Goal: Check status: Check status

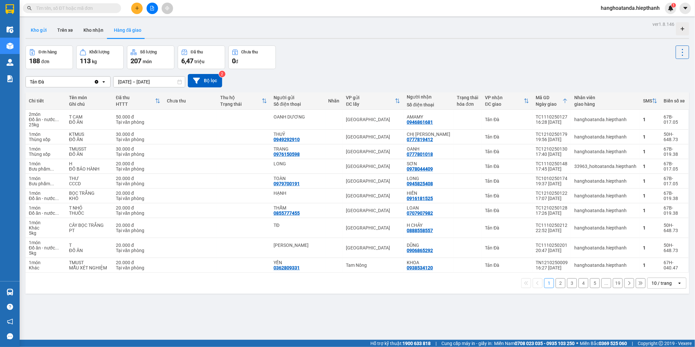
click at [37, 26] on button "Kho gửi" at bounding box center [39, 30] width 27 height 16
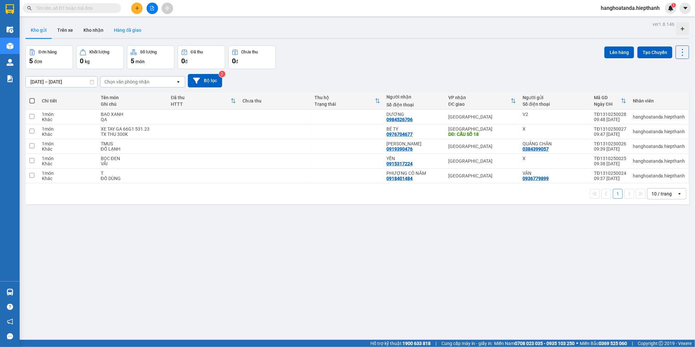
click at [125, 31] on button "Hàng đã giao" at bounding box center [128, 30] width 38 height 16
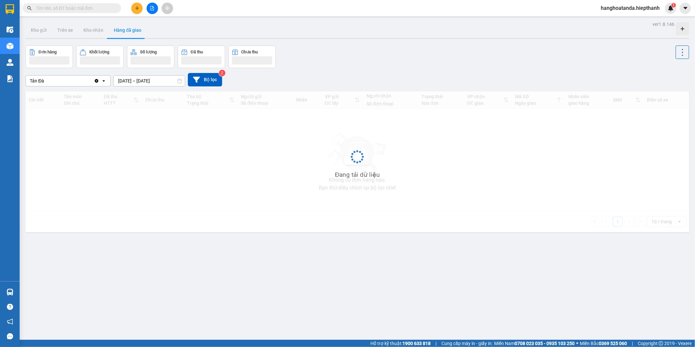
click at [156, 82] on input "[DATE] – [DATE]" at bounding box center [149, 81] width 71 height 10
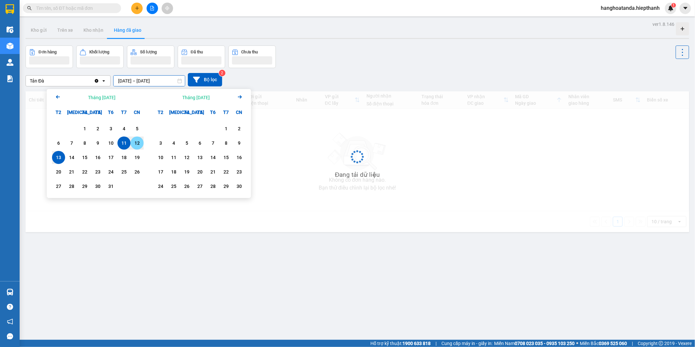
click at [137, 143] on div "12" at bounding box center [137, 143] width 9 height 8
type input "[DATE] – [DATE]"
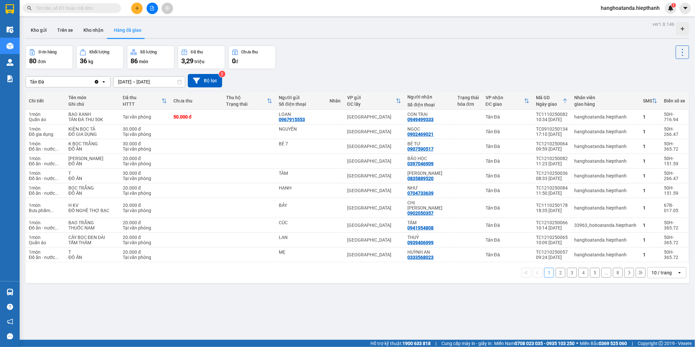
click at [661, 272] on div "10 / trang" at bounding box center [662, 273] width 29 height 10
click at [656, 255] on span "100 / trang" at bounding box center [659, 253] width 24 height 7
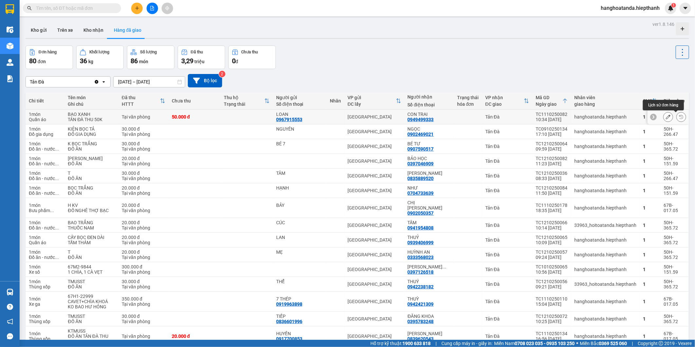
click at [679, 115] on icon at bounding box center [681, 117] width 5 height 5
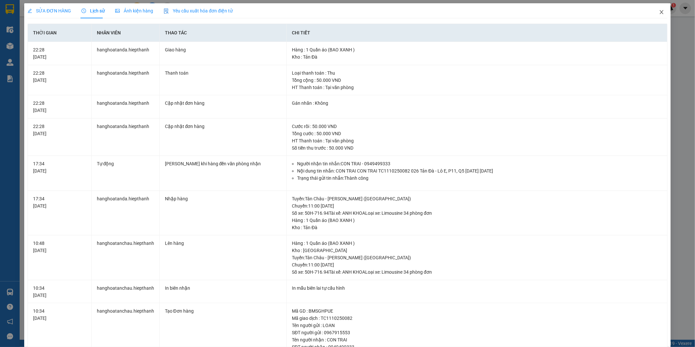
click at [660, 13] on span "Close" at bounding box center [662, 12] width 18 height 18
click at [659, 10] on span "hanghoatanda.hiepthanh" at bounding box center [630, 8] width 69 height 8
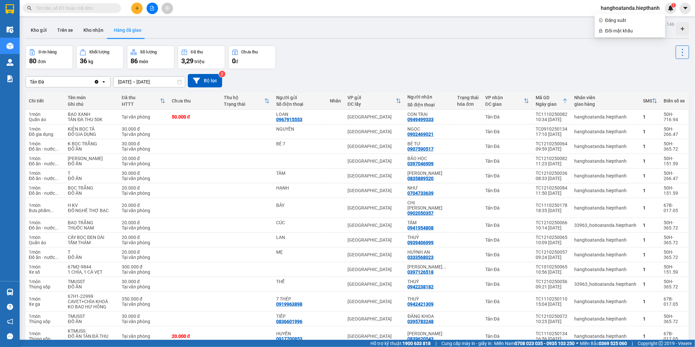
click at [409, 37] on div "Kho gửi Trên xe Kho nhận Hàng đã giao" at bounding box center [358, 30] width 664 height 17
click at [306, 76] on div "Tản Đà Clear value open [DATE] – [DATE] Press the down arrow key to interact wi…" at bounding box center [358, 80] width 664 height 13
click at [325, 60] on div "Đơn hàng 80 đơn Khối lượng 36 kg Số lượng 86 món Đã thu 3,29 triệu Chưa thu 0 đ" at bounding box center [358, 58] width 664 height 24
click at [40, 33] on button "Kho gửi" at bounding box center [39, 30] width 27 height 16
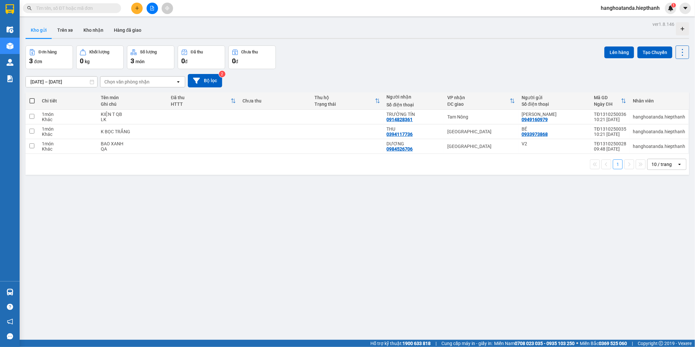
click at [670, 166] on div "10 / trang" at bounding box center [662, 164] width 29 height 10
click at [649, 236] on span "100 / trang" at bounding box center [659, 237] width 24 height 7
click at [333, 60] on div "Đơn hàng 3 đơn Khối lượng 0 kg Số lượng 3 món Đã thu 0 đ Chưa thu 0 đ Lên hàng …" at bounding box center [358, 58] width 664 height 24
drag, startPoint x: 124, startPoint y: 27, endPoint x: 120, endPoint y: 24, distance: 5.4
click at [124, 27] on button "Hàng đã giao" at bounding box center [128, 30] width 38 height 16
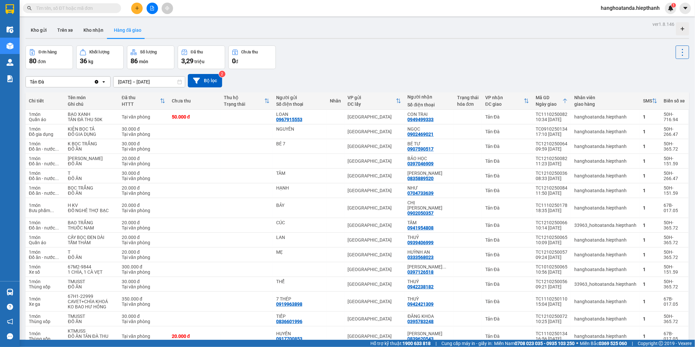
click at [75, 82] on div "Tản Đà" at bounding box center [60, 82] width 68 height 10
click at [142, 79] on input "[DATE] – [DATE]" at bounding box center [149, 82] width 71 height 10
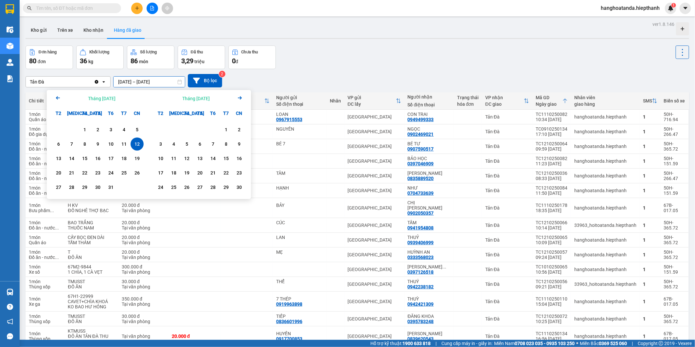
click at [137, 142] on div "12" at bounding box center [137, 144] width 9 height 8
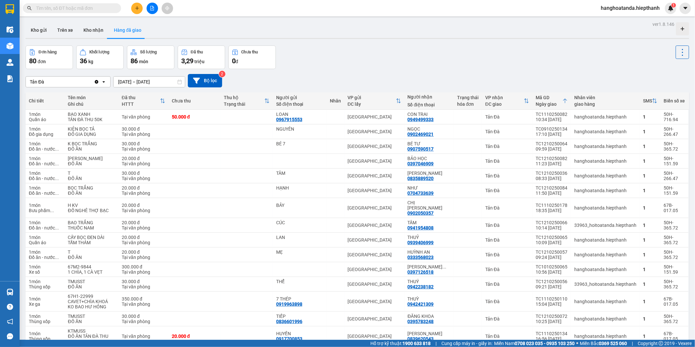
click at [152, 76] on div "Tản Đà Clear value open [DATE] – [DATE] Press the down arrow key to interact wi…" at bounding box center [358, 80] width 664 height 13
click at [152, 79] on input "[DATE] – [DATE]" at bounding box center [149, 82] width 71 height 10
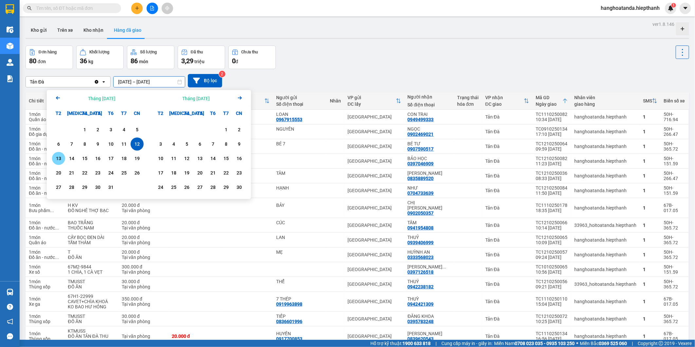
click at [57, 153] on div "13" at bounding box center [58, 158] width 13 height 13
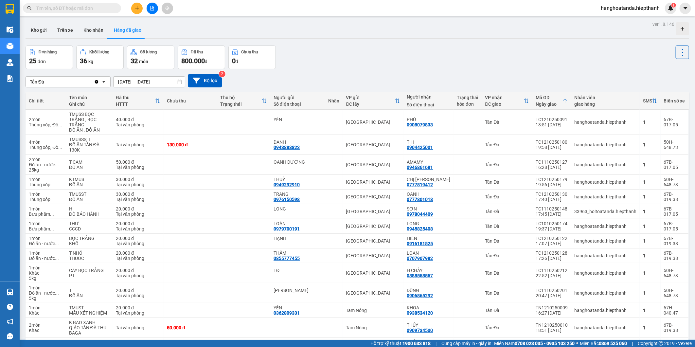
click at [160, 81] on input "[DATE] – [DATE]" at bounding box center [149, 82] width 71 height 10
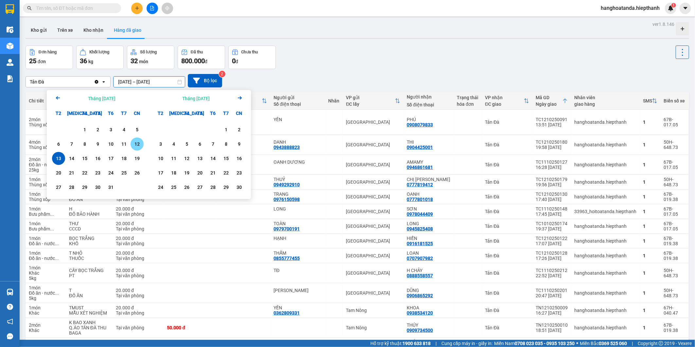
click at [136, 148] on div "12" at bounding box center [137, 144] width 9 height 8
type input "[DATE] – [DATE]"
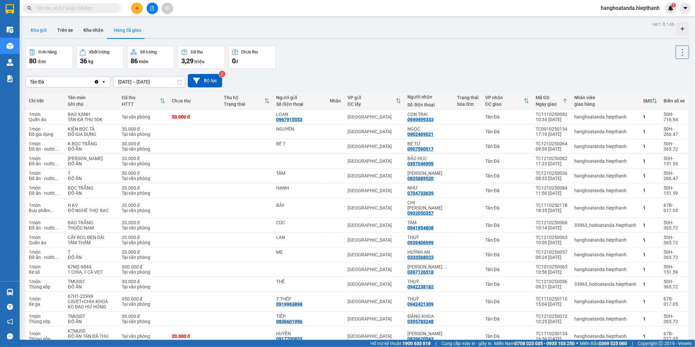
click at [38, 28] on button "Kho gửi" at bounding box center [39, 30] width 27 height 16
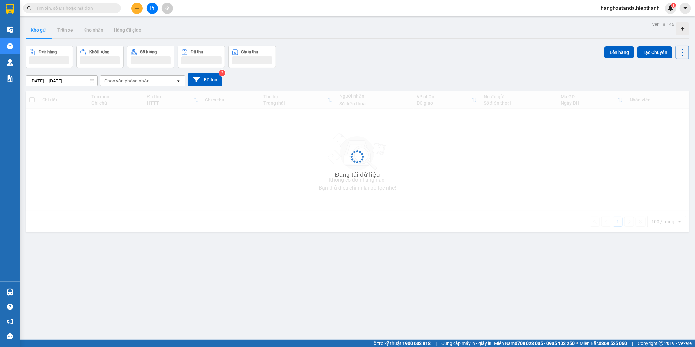
click at [156, 10] on button at bounding box center [152, 8] width 11 height 11
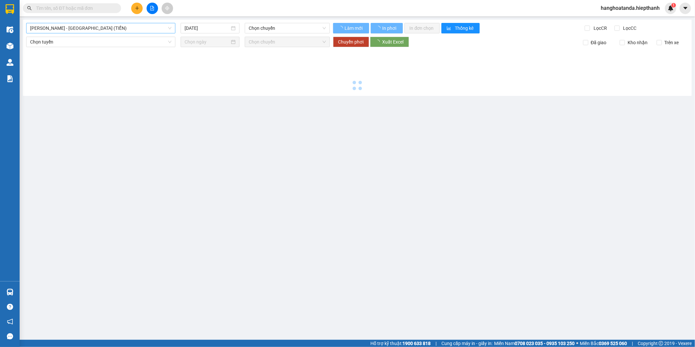
click at [88, 29] on span "[PERSON_NAME] - [GEOGRAPHIC_DATA] (TIỀN)" at bounding box center [100, 28] width 141 height 10
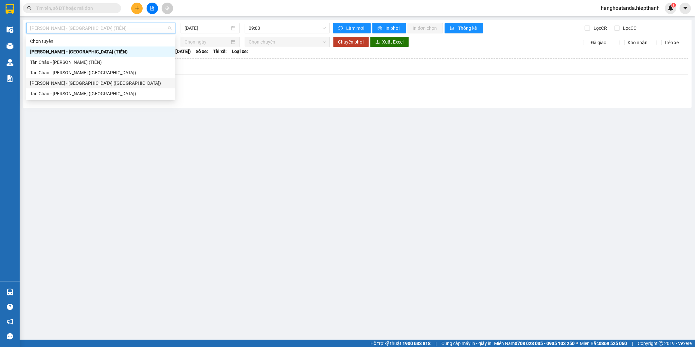
click at [83, 87] on div "[PERSON_NAME] - [GEOGRAPHIC_DATA] ([GEOGRAPHIC_DATA])" at bounding box center [100, 83] width 149 height 10
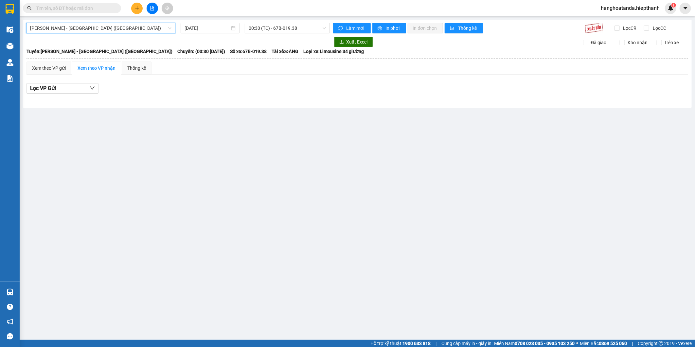
click at [217, 22] on div "[GEOGRAPHIC_DATA] - [GEOGRAPHIC_DATA] (Giường) [GEOGRAPHIC_DATA] - [GEOGRAPHIC_…" at bounding box center [357, 64] width 669 height 88
click at [219, 31] on input "[DATE]" at bounding box center [208, 28] width 46 height 7
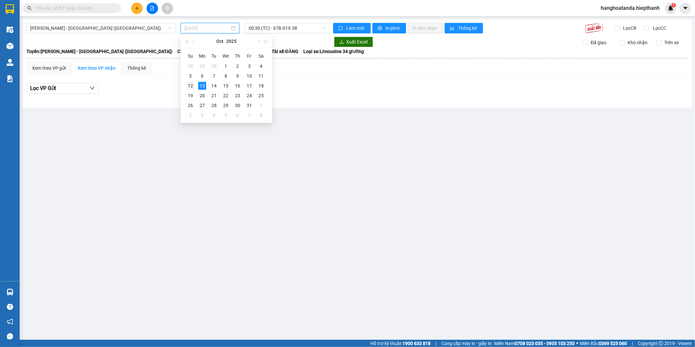
click at [190, 84] on div "12" at bounding box center [191, 86] width 8 height 8
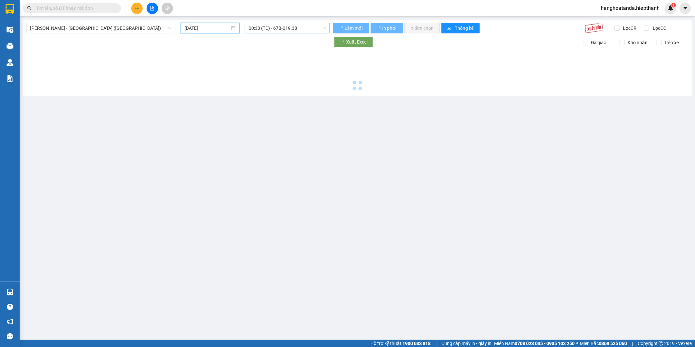
type input "[DATE]"
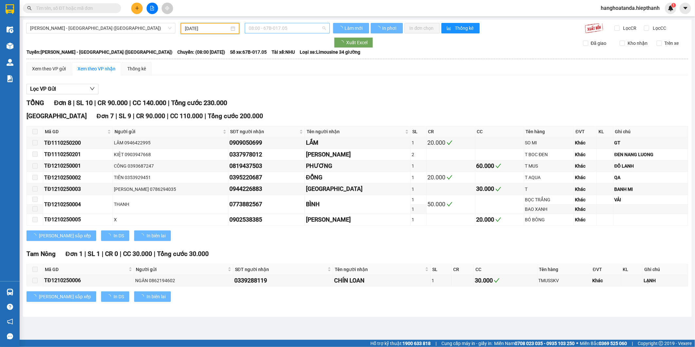
click at [270, 28] on span "08:00 - 67B-017.05" at bounding box center [287, 28] width 77 height 10
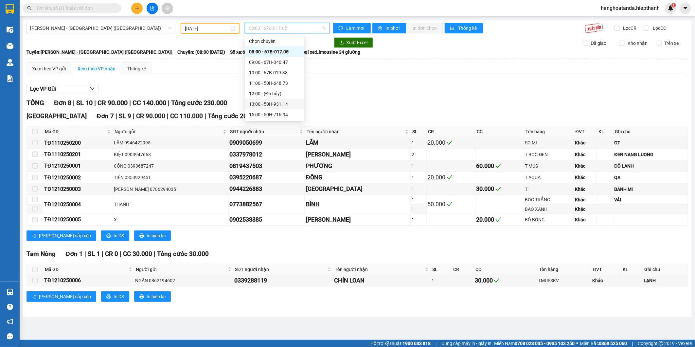
click at [263, 106] on div "13:00 - 50H-931.14" at bounding box center [274, 104] width 51 height 7
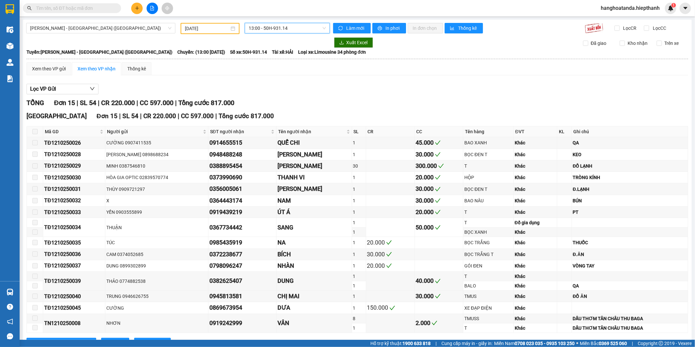
click at [286, 99] on div "TỔNG Đơn 15 | SL 54 | CR 220.000 | CC 597.000 | Tổng cước 817.000" at bounding box center [358, 103] width 662 height 10
click at [322, 105] on div "TỔNG Đơn 15 | SL 54 | CR 220.000 | CC 597.000 | Tổng cước 817.000" at bounding box center [358, 103] width 662 height 10
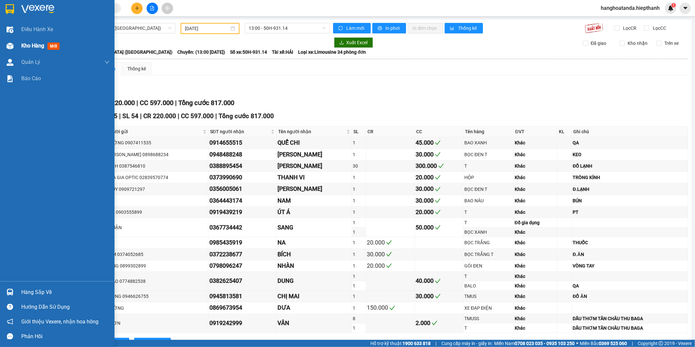
click at [11, 44] on img at bounding box center [10, 46] width 7 height 7
